Goal: Find specific page/section: Find specific page/section

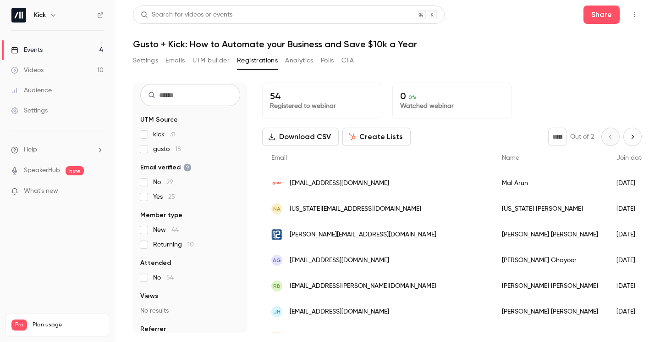
scroll to position [1121, 0]
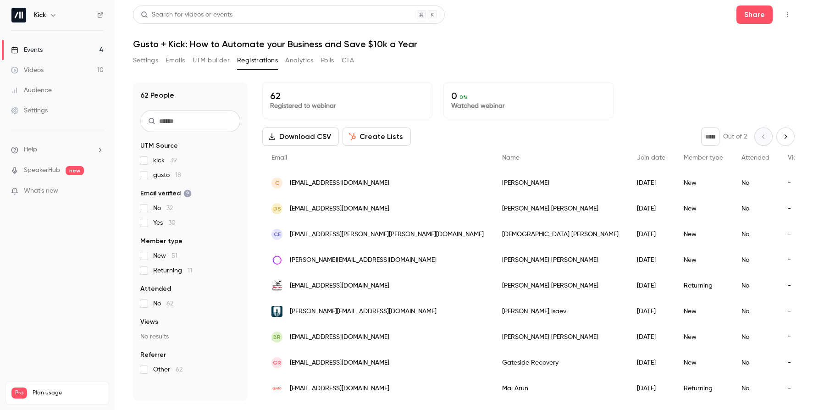
scroll to position [0, 0]
click at [62, 50] on link "Events 4" at bounding box center [57, 50] width 115 height 20
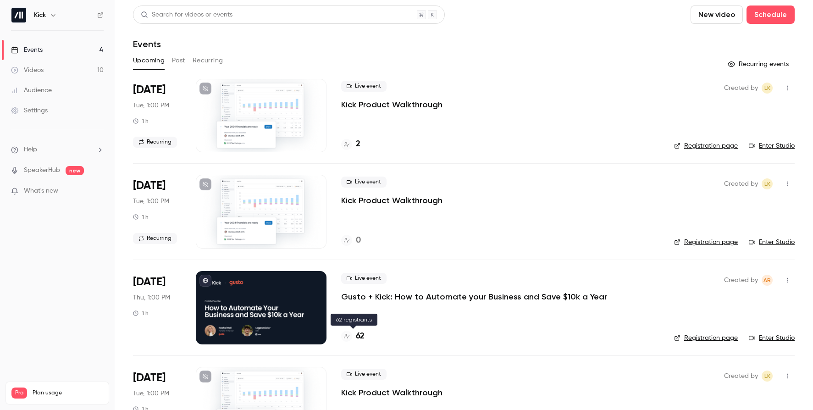
click at [358, 334] on h4 "62" at bounding box center [360, 336] width 9 height 12
